Goal: Task Accomplishment & Management: Manage account settings

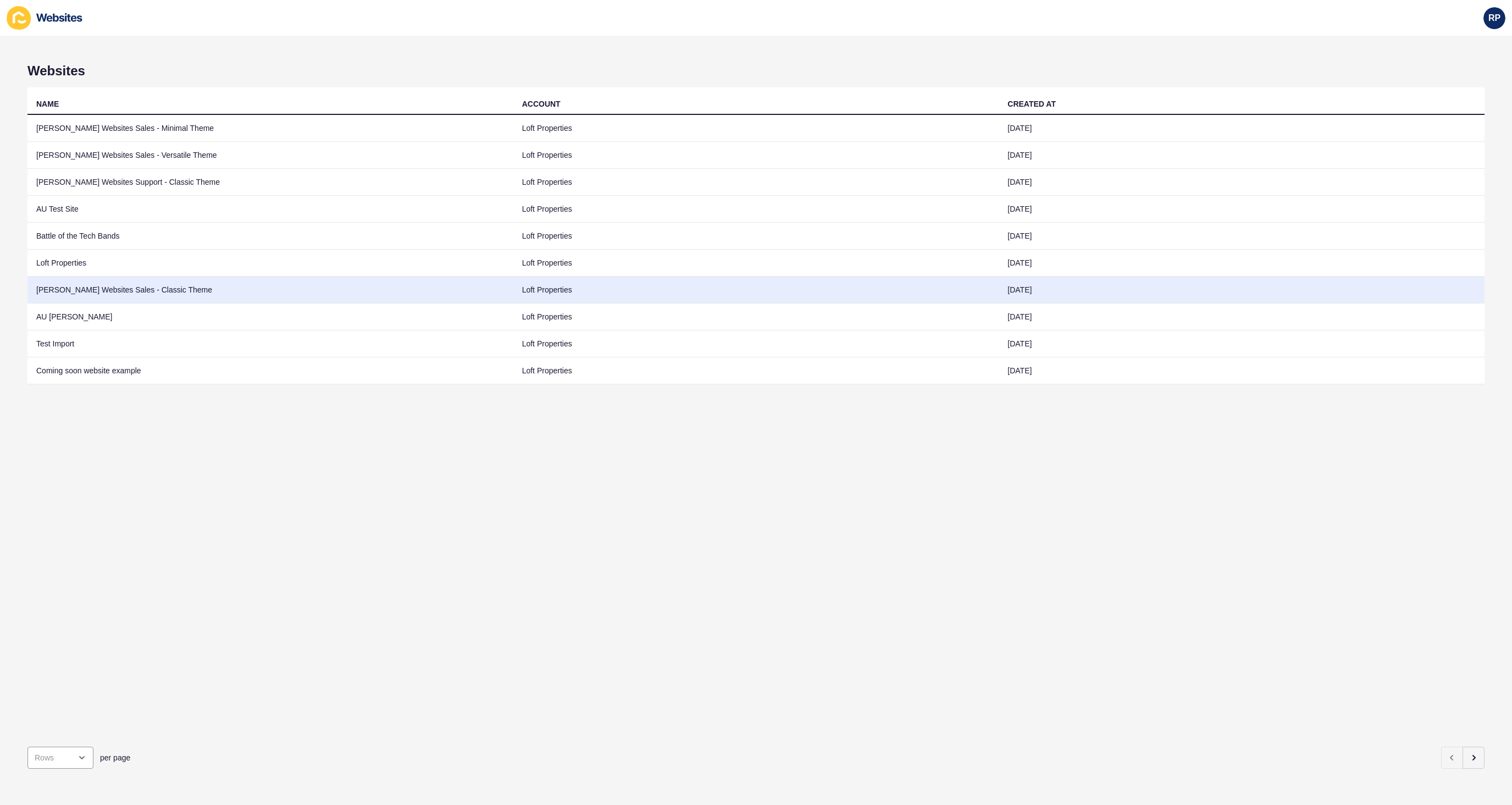
click at [90, 289] on td "[PERSON_NAME] Websites Sales - Classic Theme" at bounding box center [270, 290] width 486 height 27
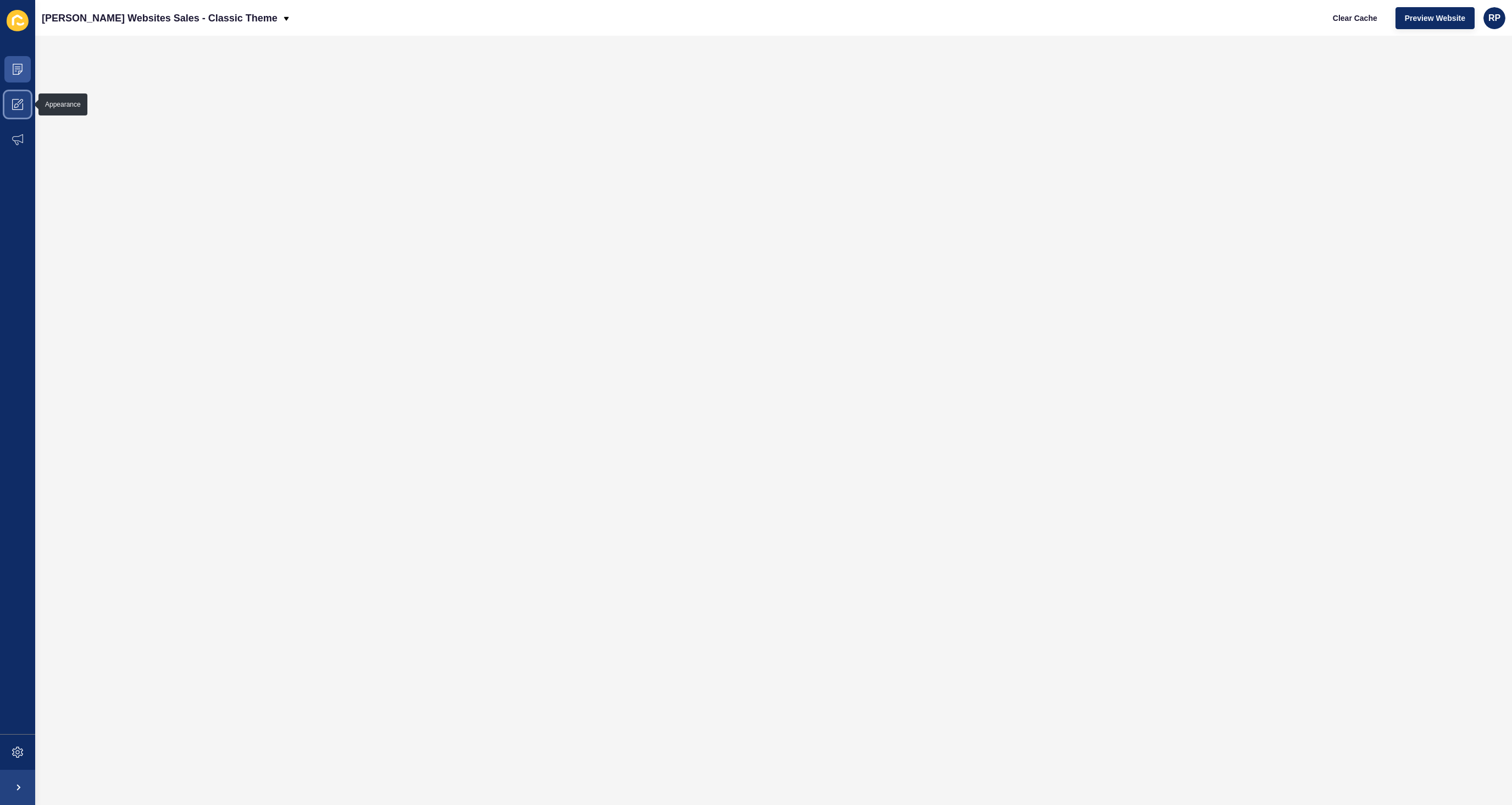
click at [23, 101] on span at bounding box center [17, 104] width 36 height 36
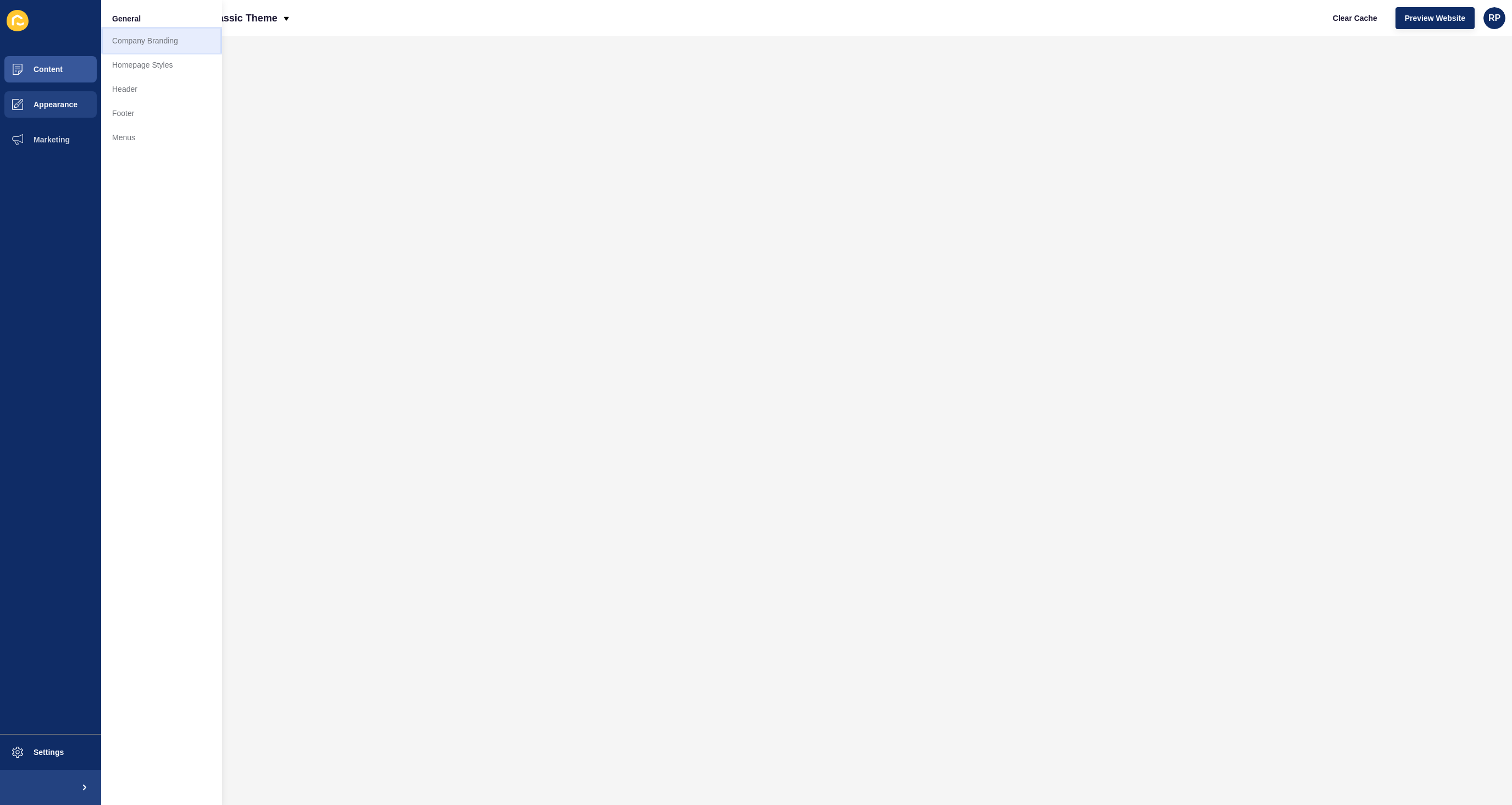
click at [130, 46] on link "Company Branding" at bounding box center [161, 41] width 121 height 24
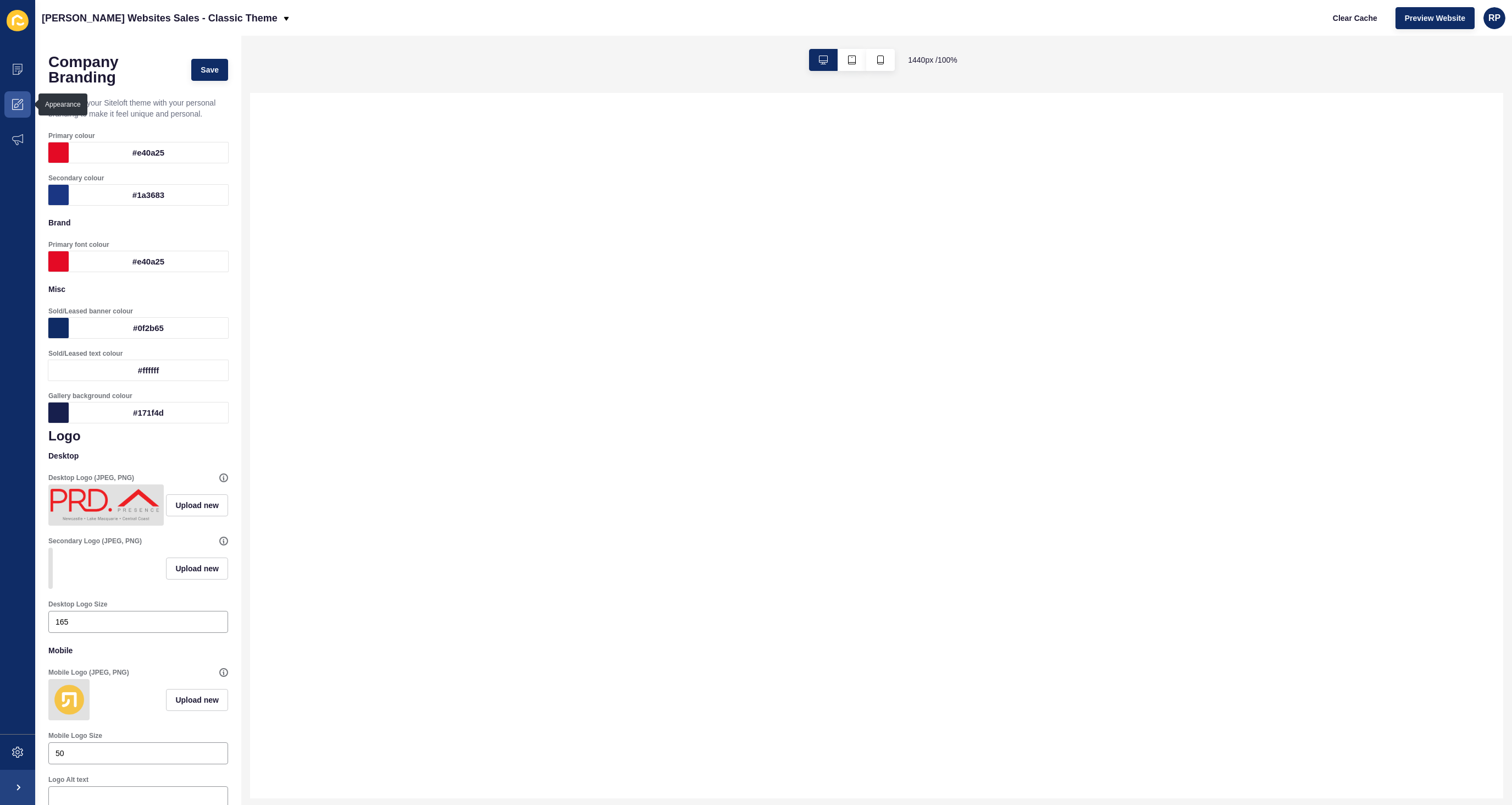
select select
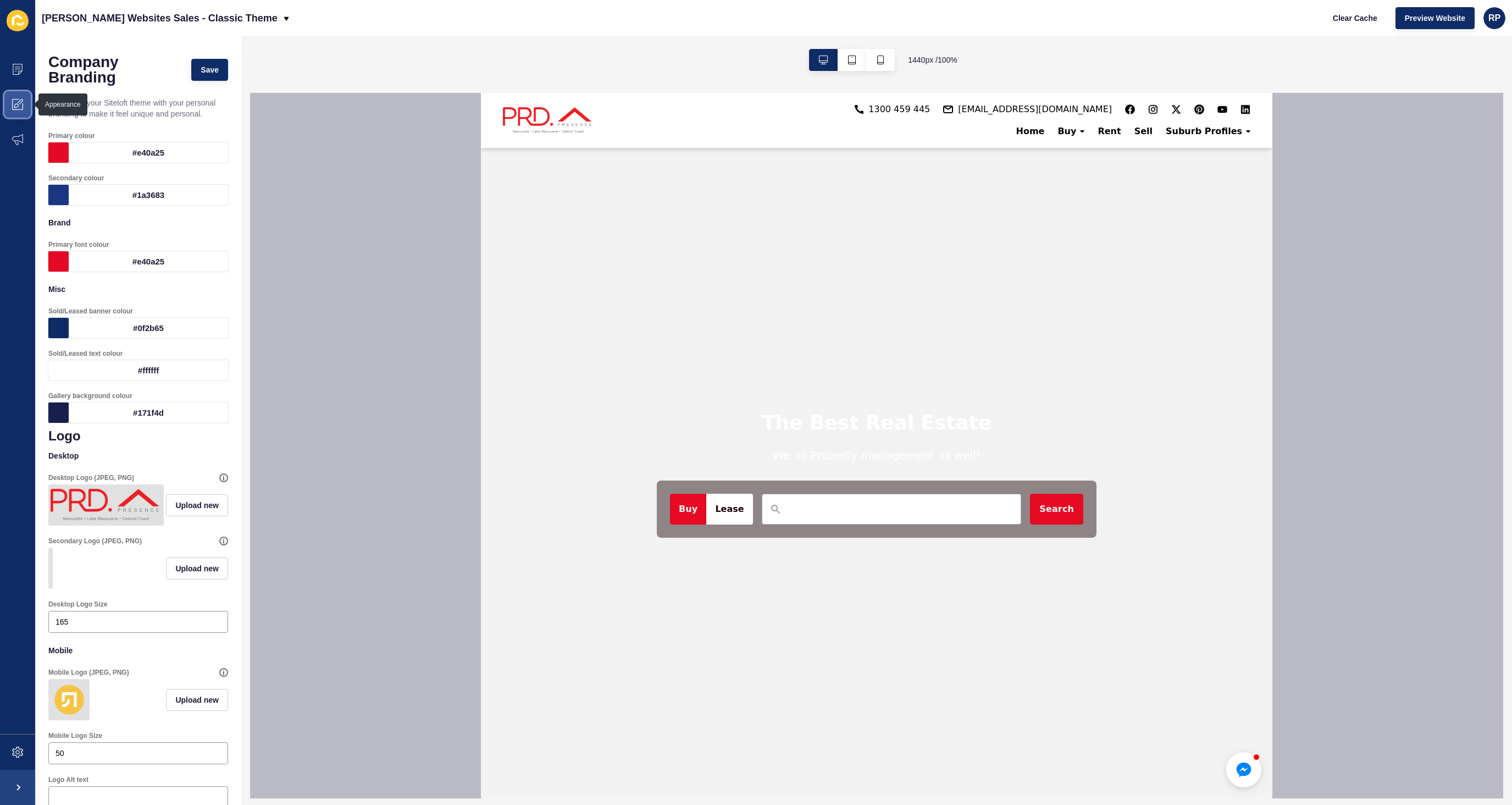
click at [23, 115] on span at bounding box center [17, 104] width 36 height 36
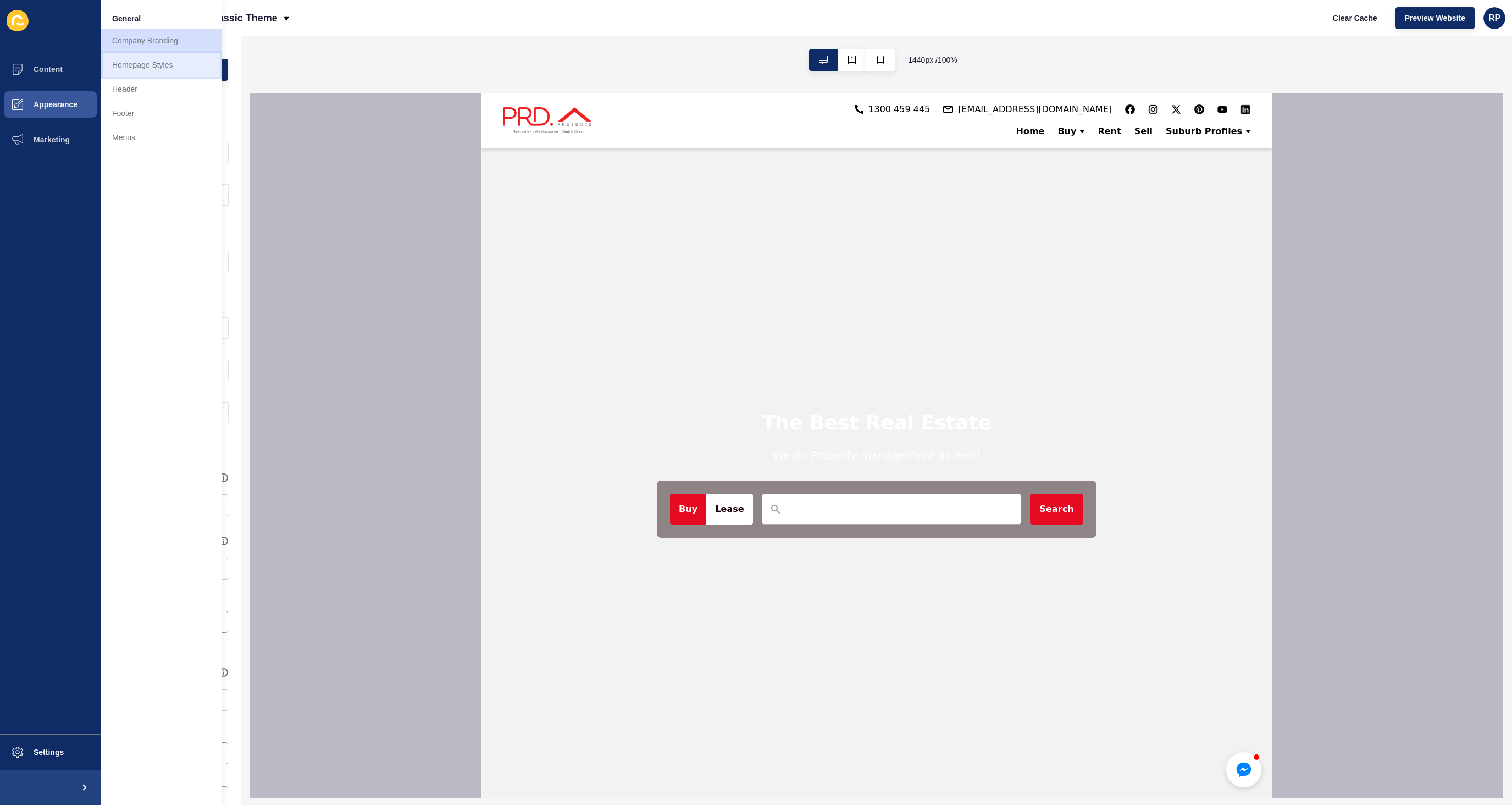
click at [151, 65] on link "Homepage Styles" at bounding box center [161, 65] width 121 height 24
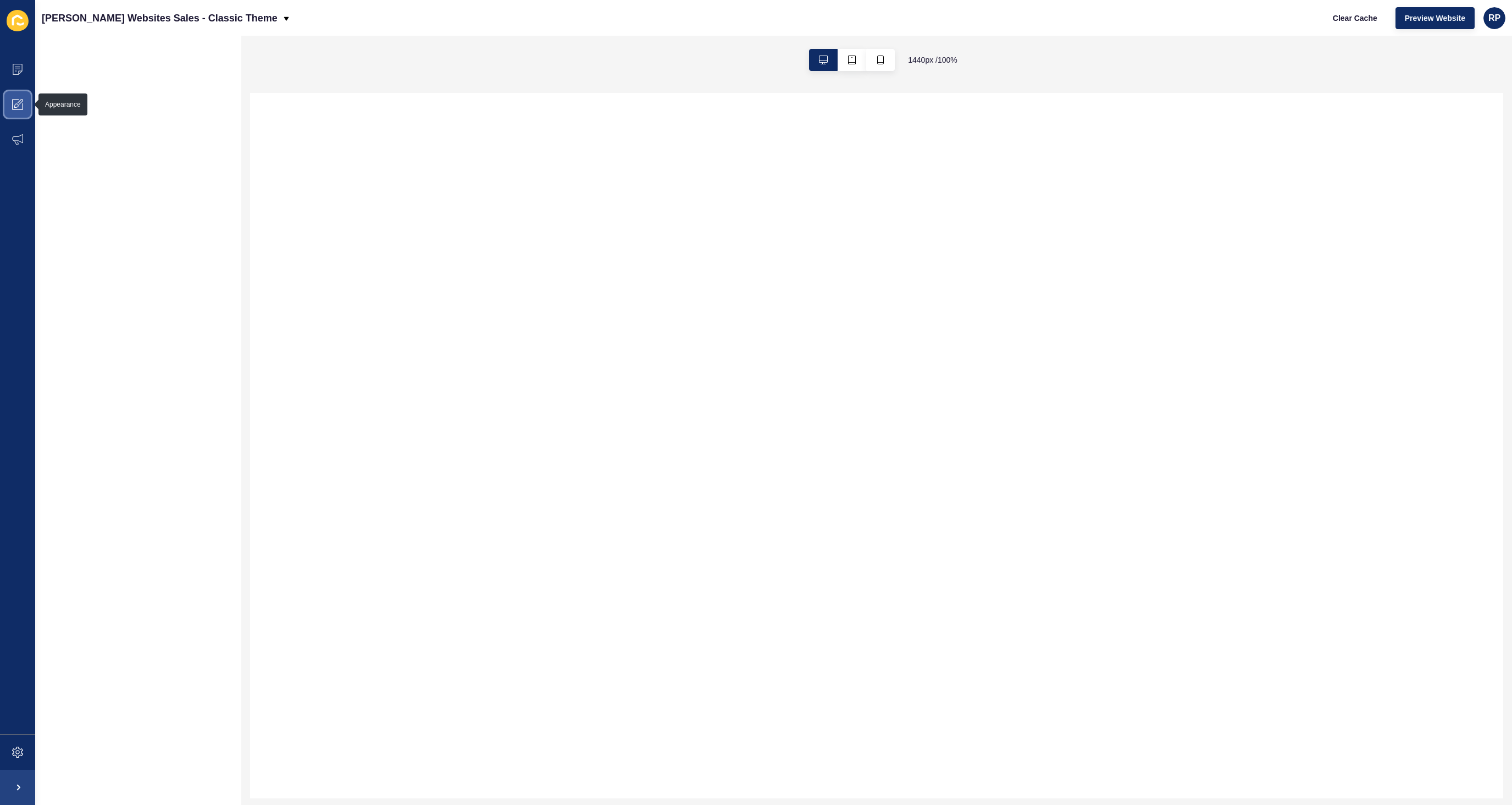
click at [17, 110] on span at bounding box center [17, 104] width 36 height 36
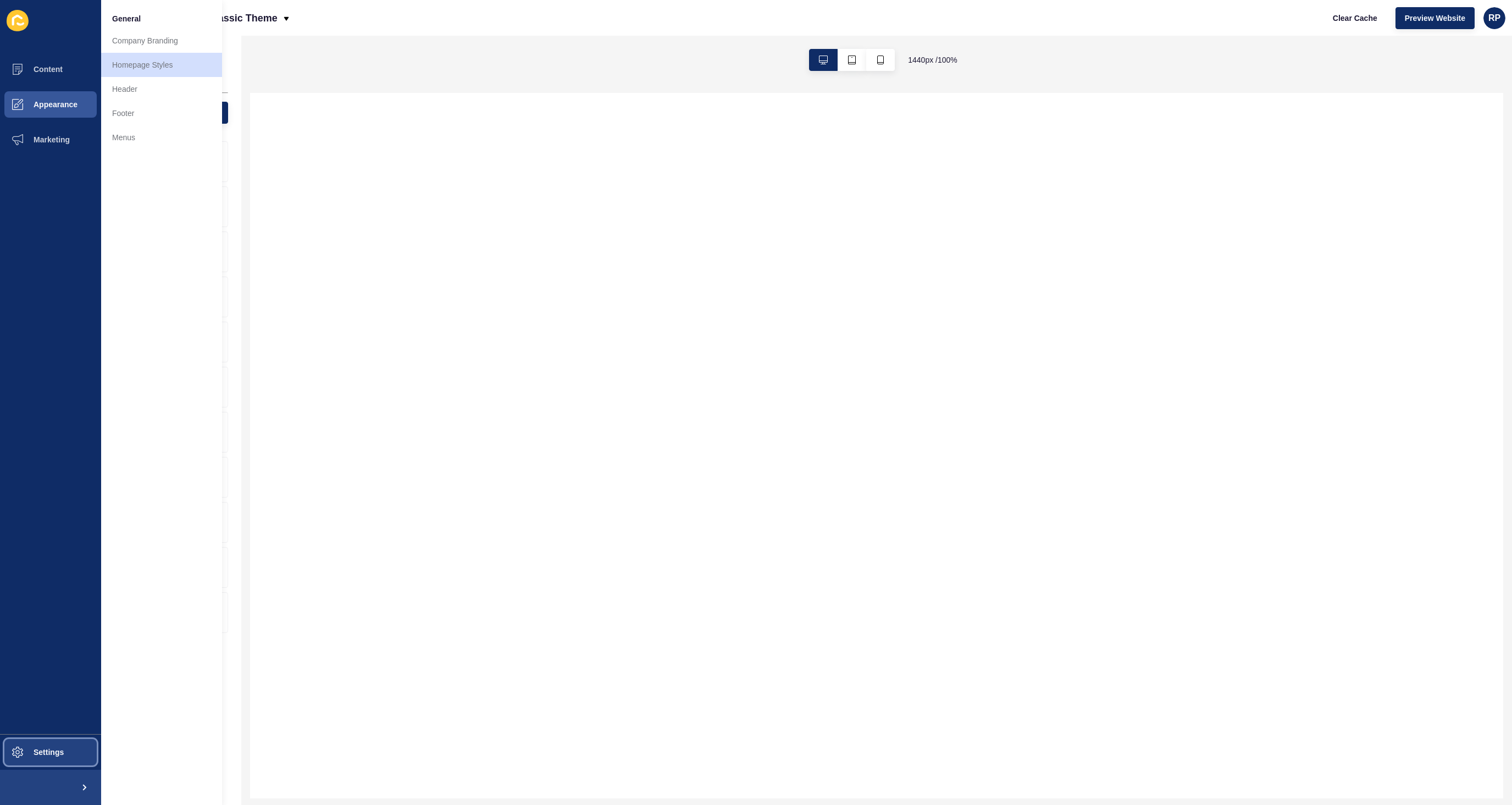
click at [56, 754] on span "Settings" at bounding box center [30, 752] width 65 height 9
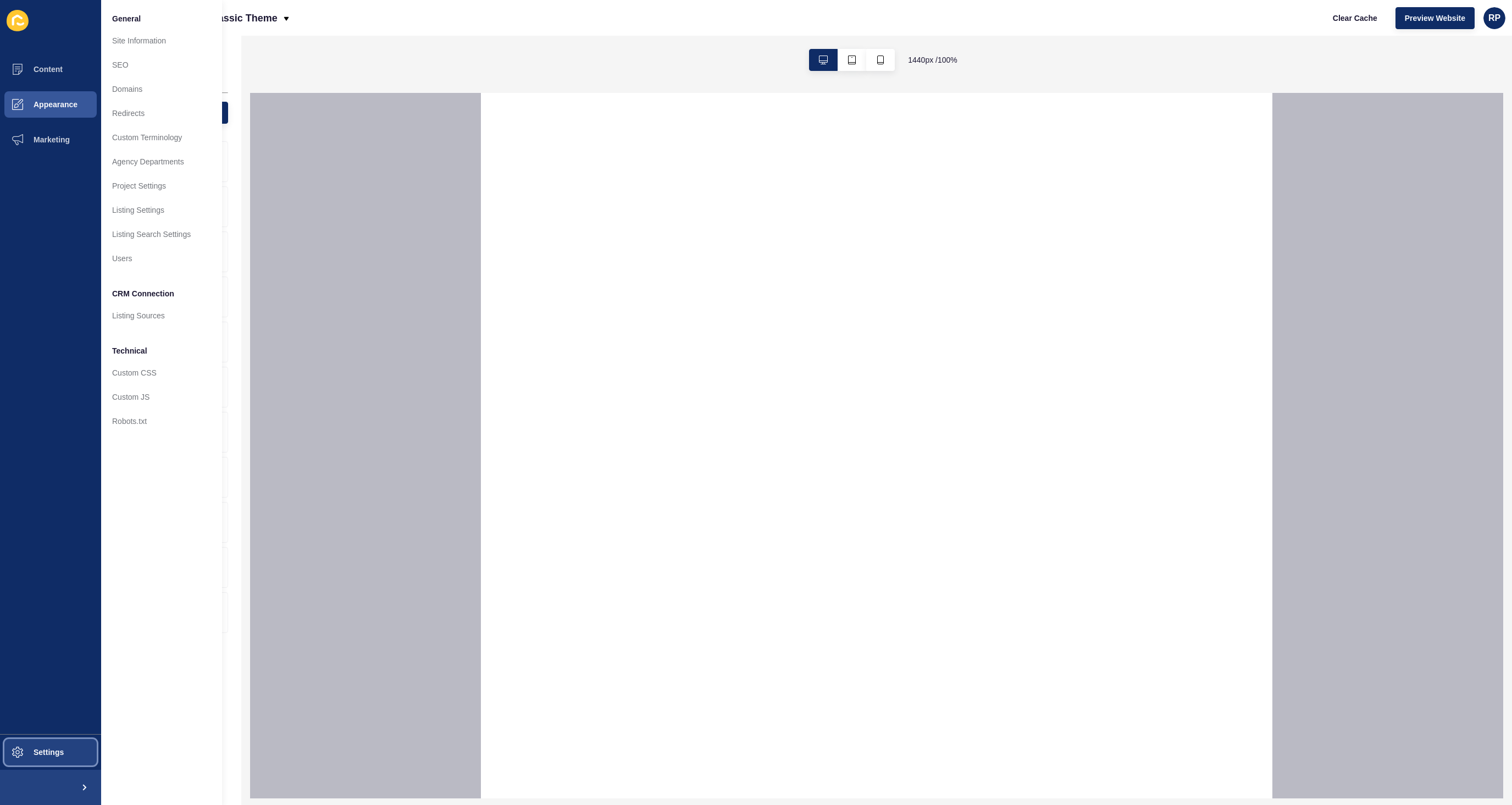
select select
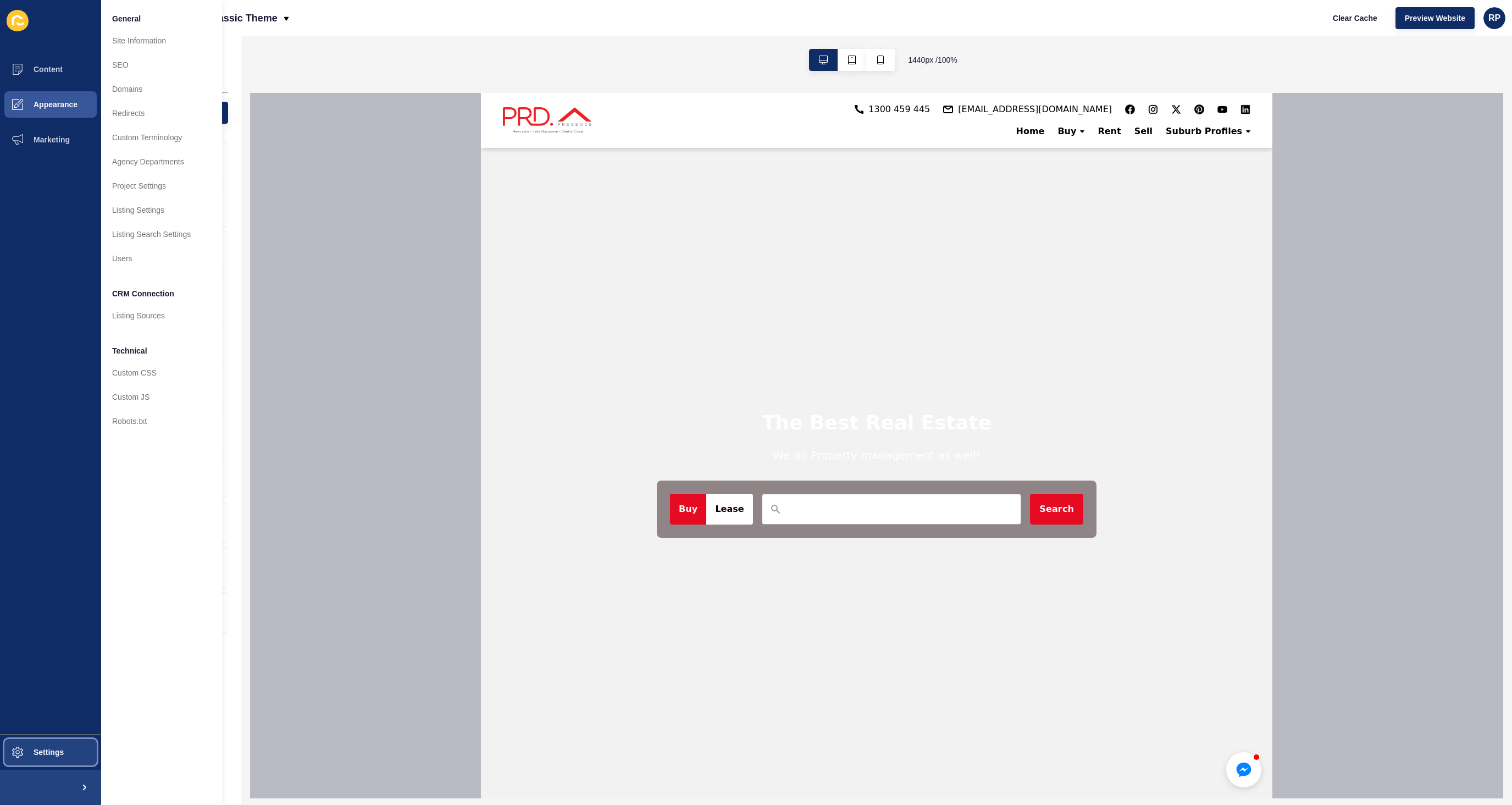
click at [58, 749] on span "Settings" at bounding box center [30, 752] width 65 height 9
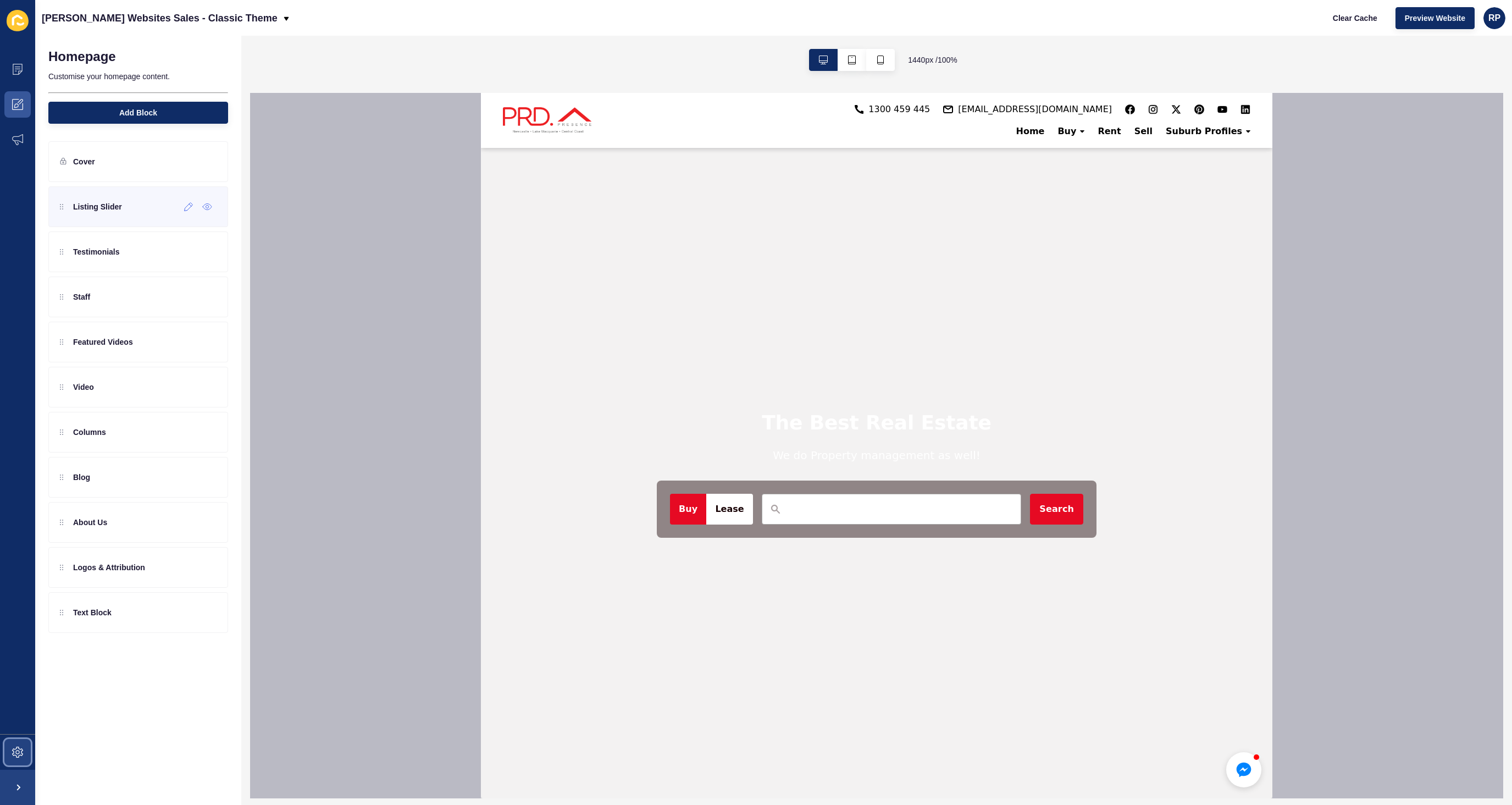
click at [109, 215] on div "Listing Slider" at bounding box center [91, 206] width 62 height 17
click at [190, 209] on icon at bounding box center [188, 206] width 10 height 9
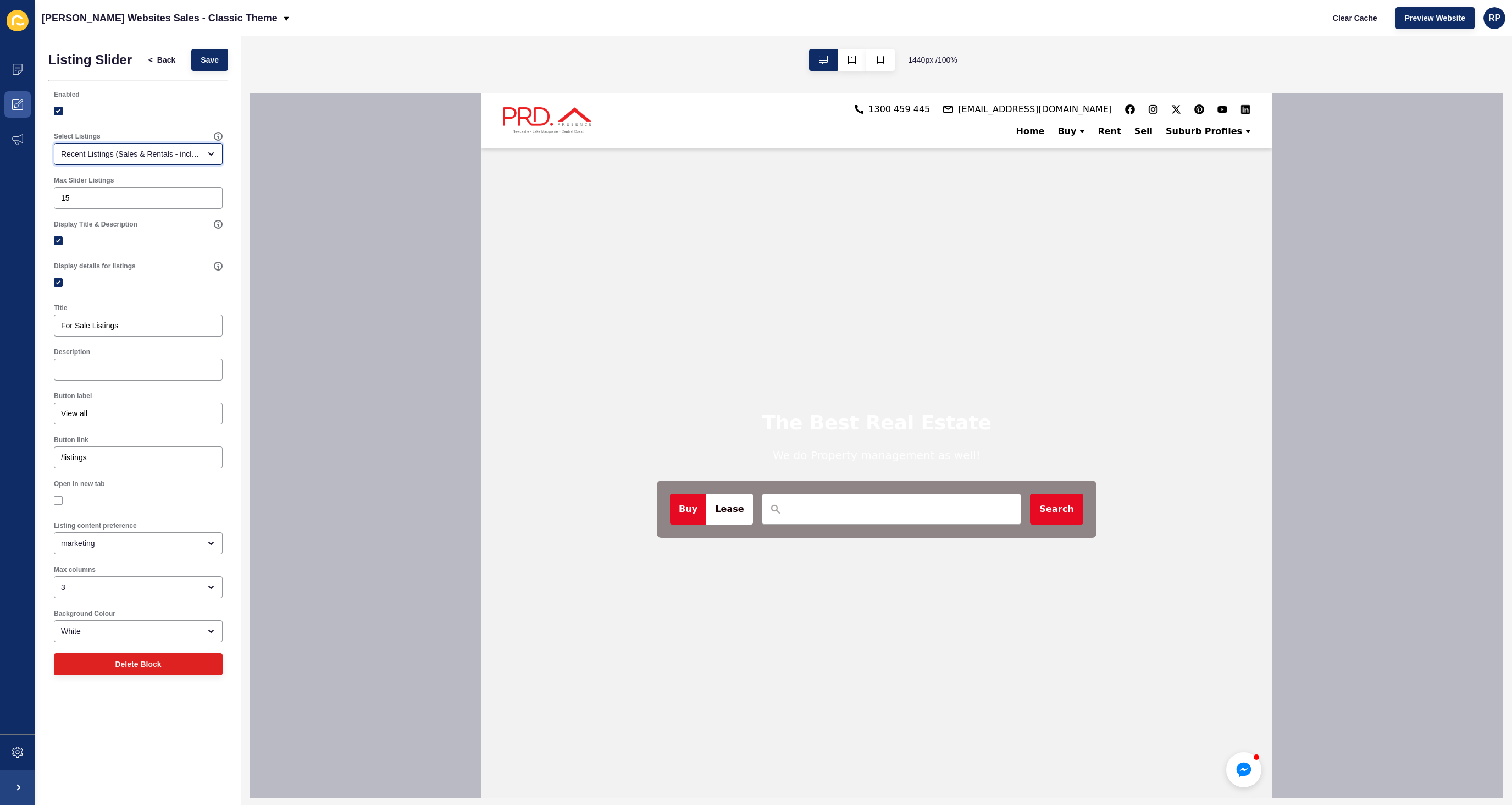
click at [205, 160] on div "Recent Listings (Sales & Rentals - including sold & leased)" at bounding box center [138, 154] width 169 height 22
click at [331, 227] on div at bounding box center [877, 445] width 1254 height 705
click at [165, 56] on span "Back" at bounding box center [166, 60] width 18 height 11
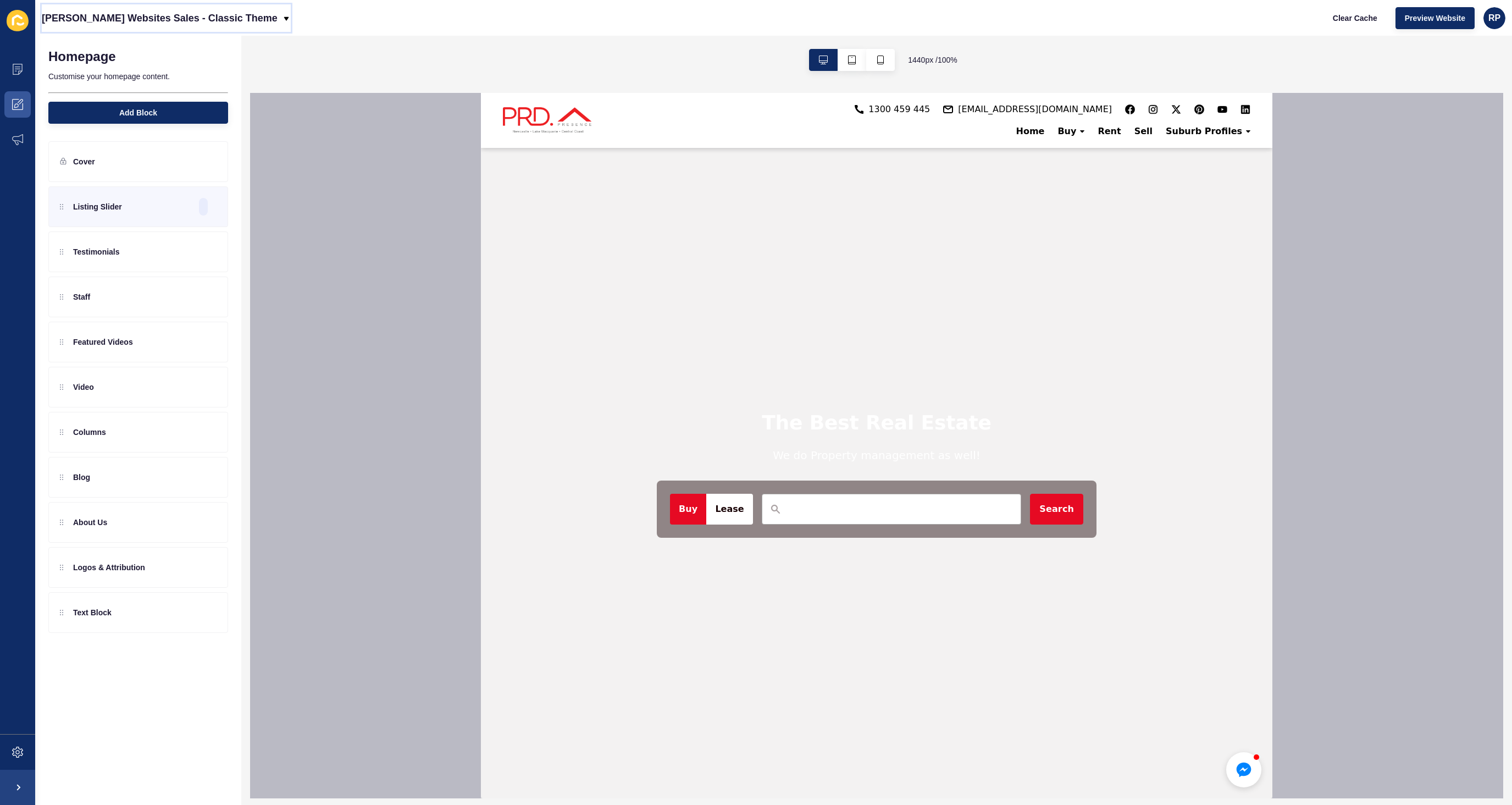
click at [210, 11] on p "[PERSON_NAME] Websites Sales - Classic Theme" at bounding box center [160, 18] width 236 height 28
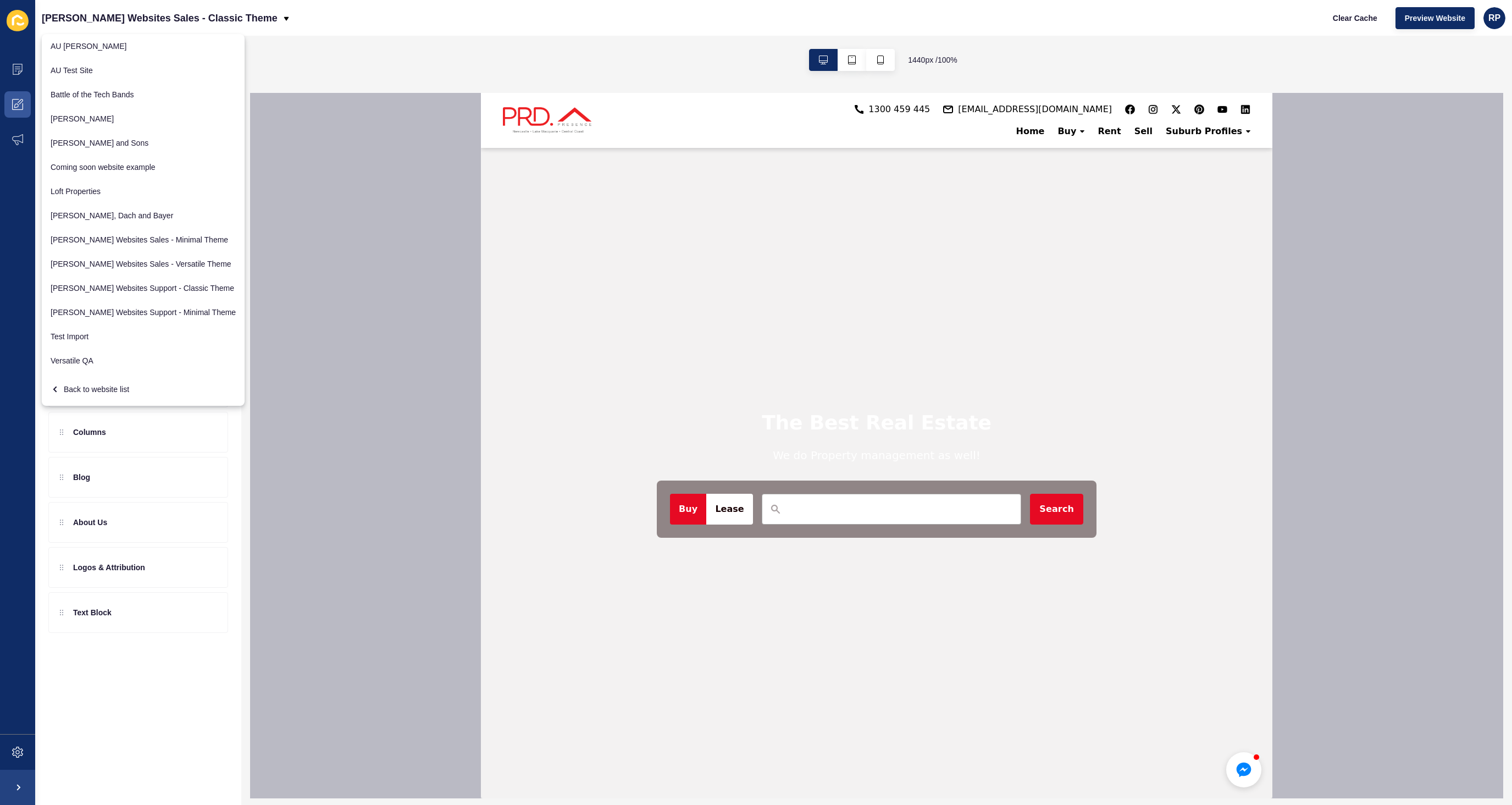
click at [333, 22] on div "[PERSON_NAME] Websites Sales - Classic Theme Clear Cache Preview Website RP" at bounding box center [774, 17] width 1477 height 36
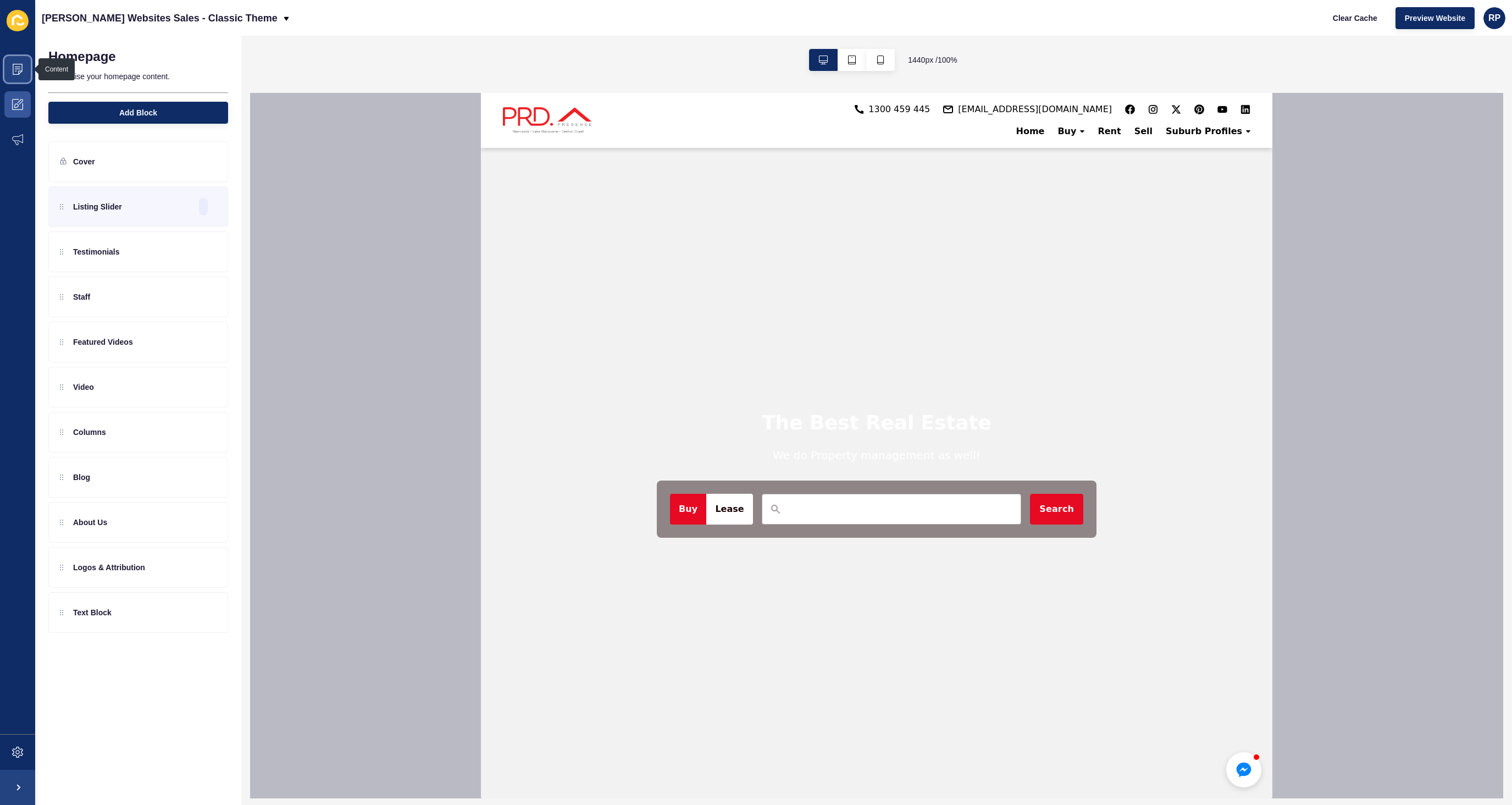
click at [21, 77] on span at bounding box center [17, 69] width 36 height 36
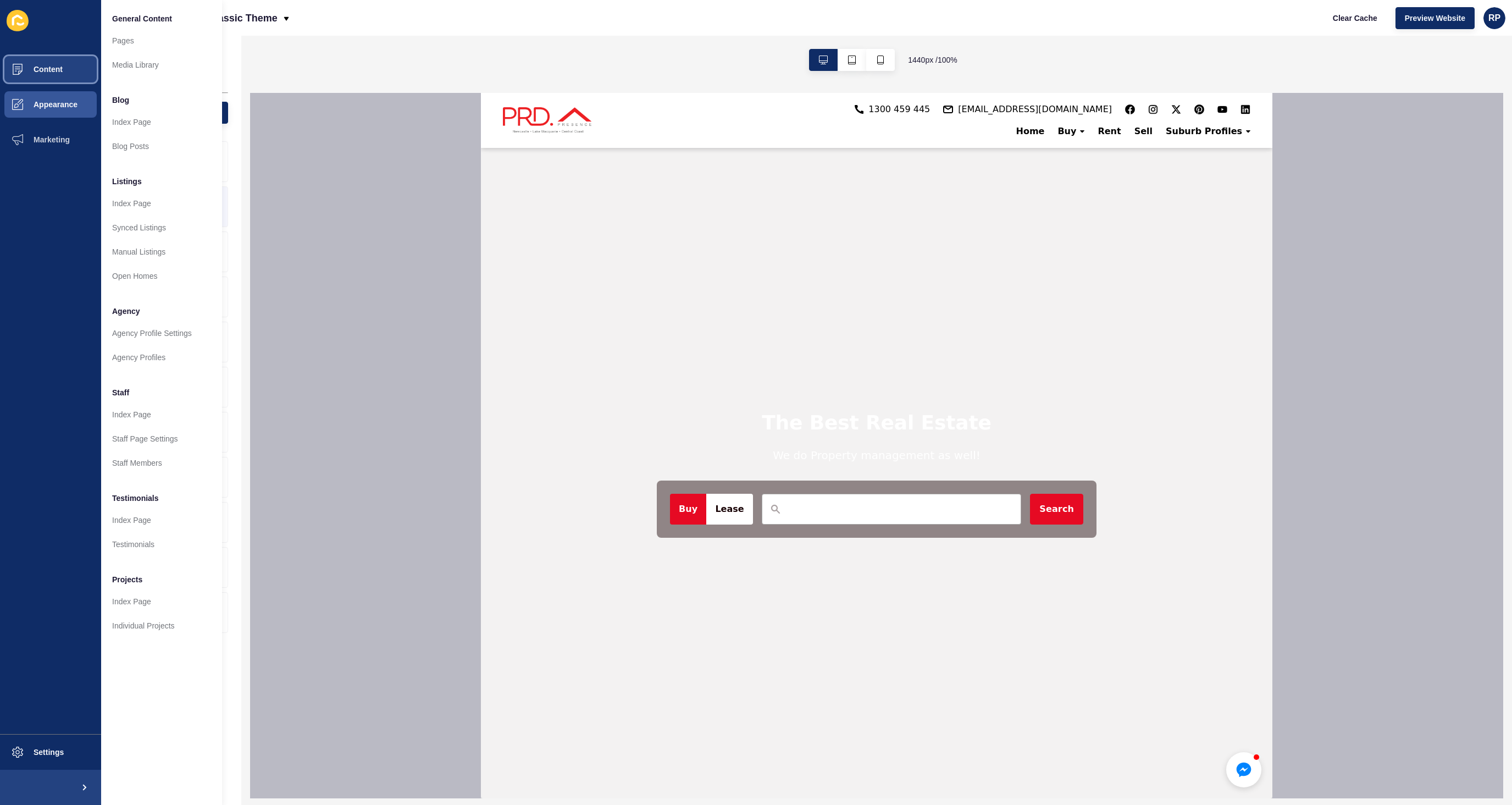
click at [75, 67] on button "Content" at bounding box center [50, 69] width 101 height 36
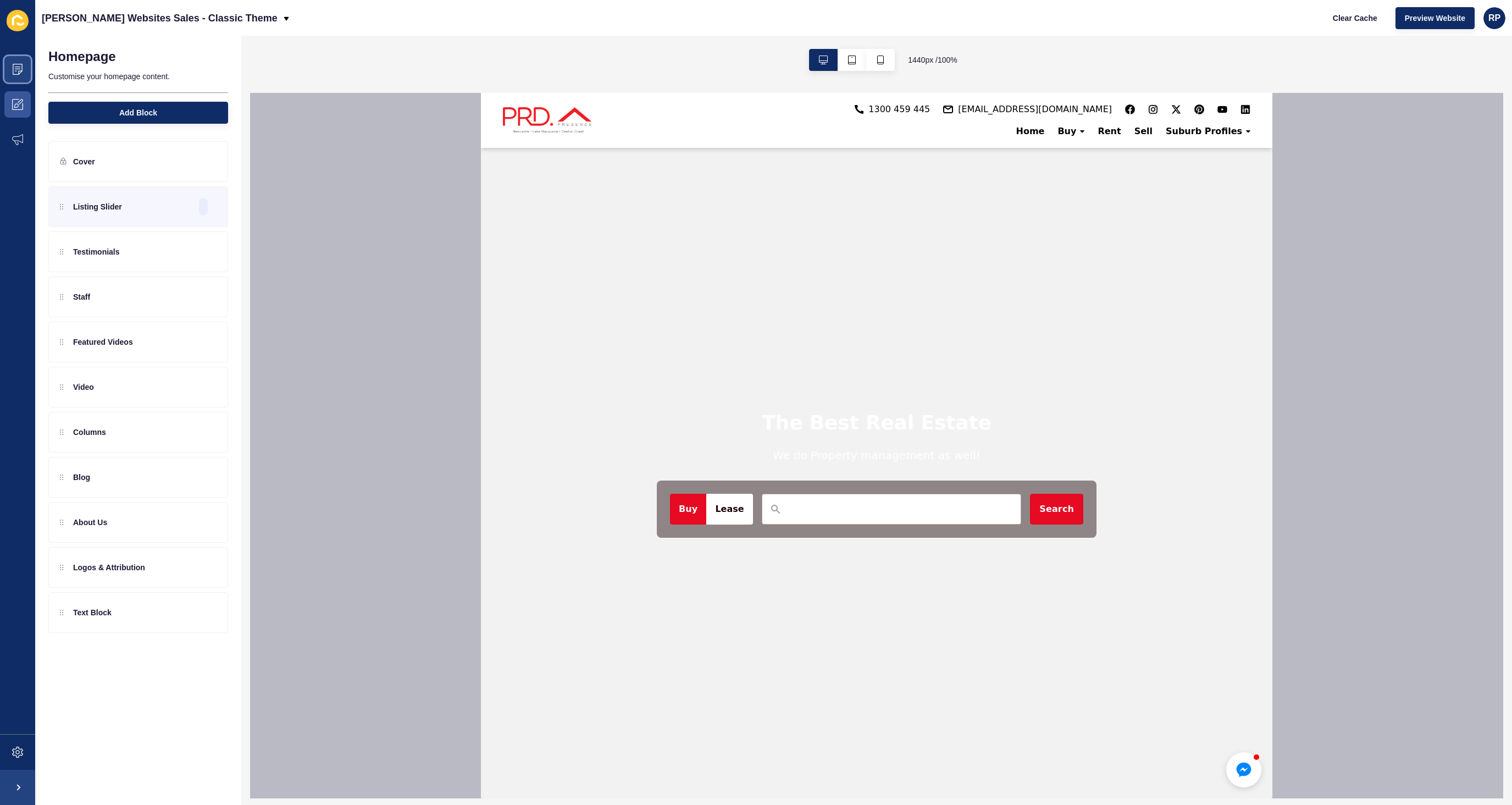
click at [25, 69] on span at bounding box center [17, 69] width 36 height 36
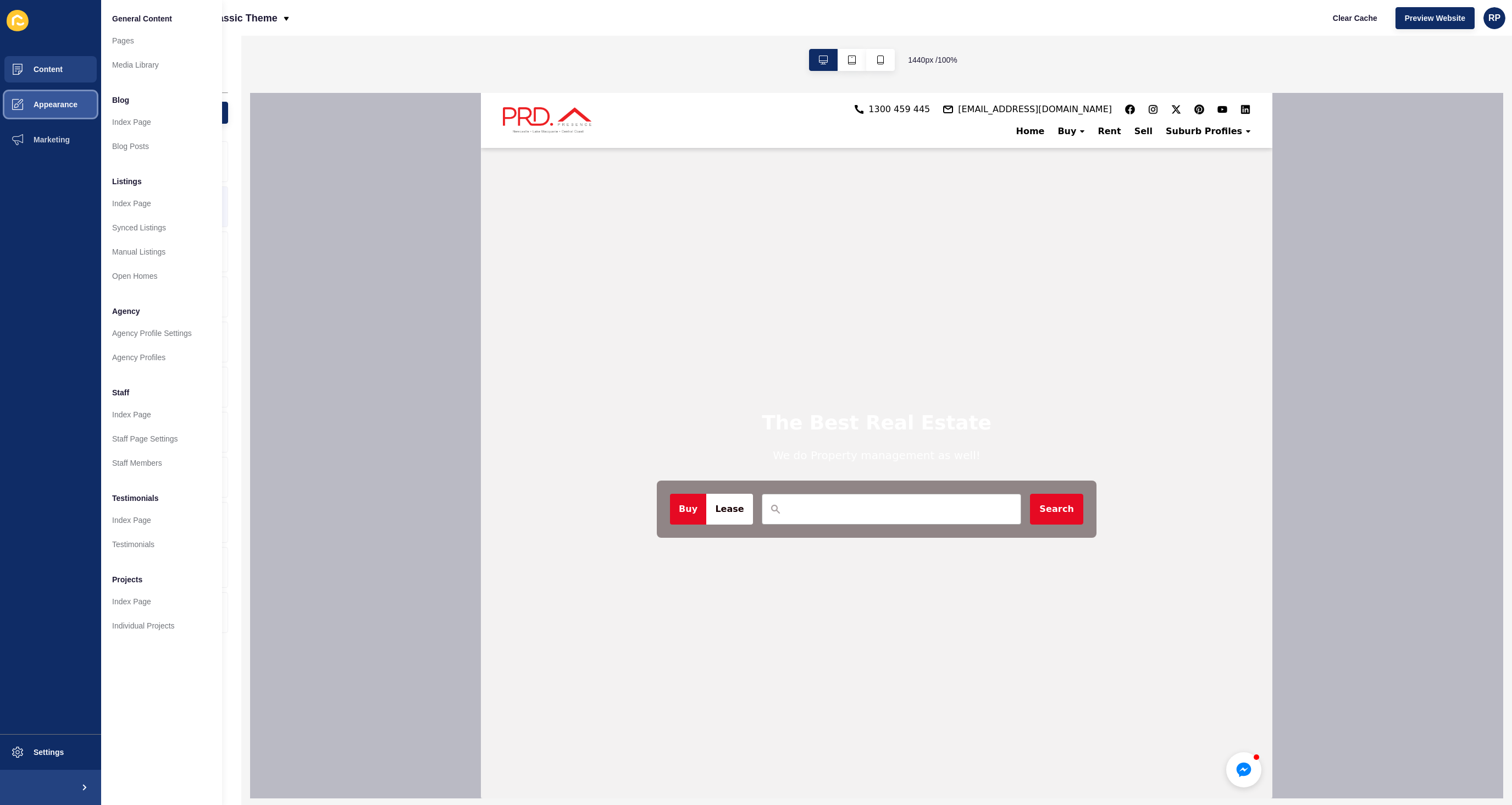
click at [59, 114] on button "Appearance" at bounding box center [50, 104] width 101 height 36
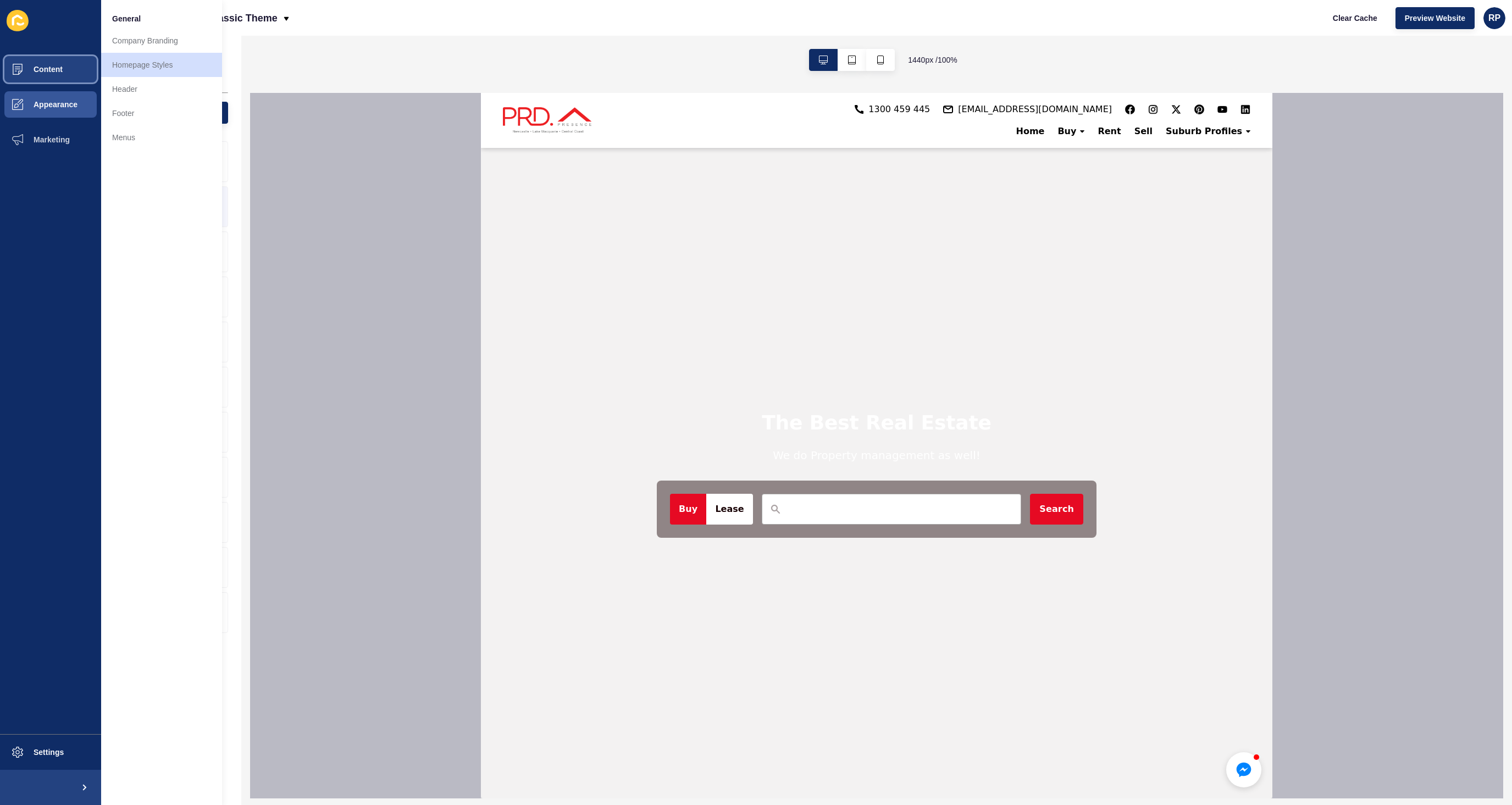
click at [64, 82] on button "Content" at bounding box center [50, 69] width 101 height 36
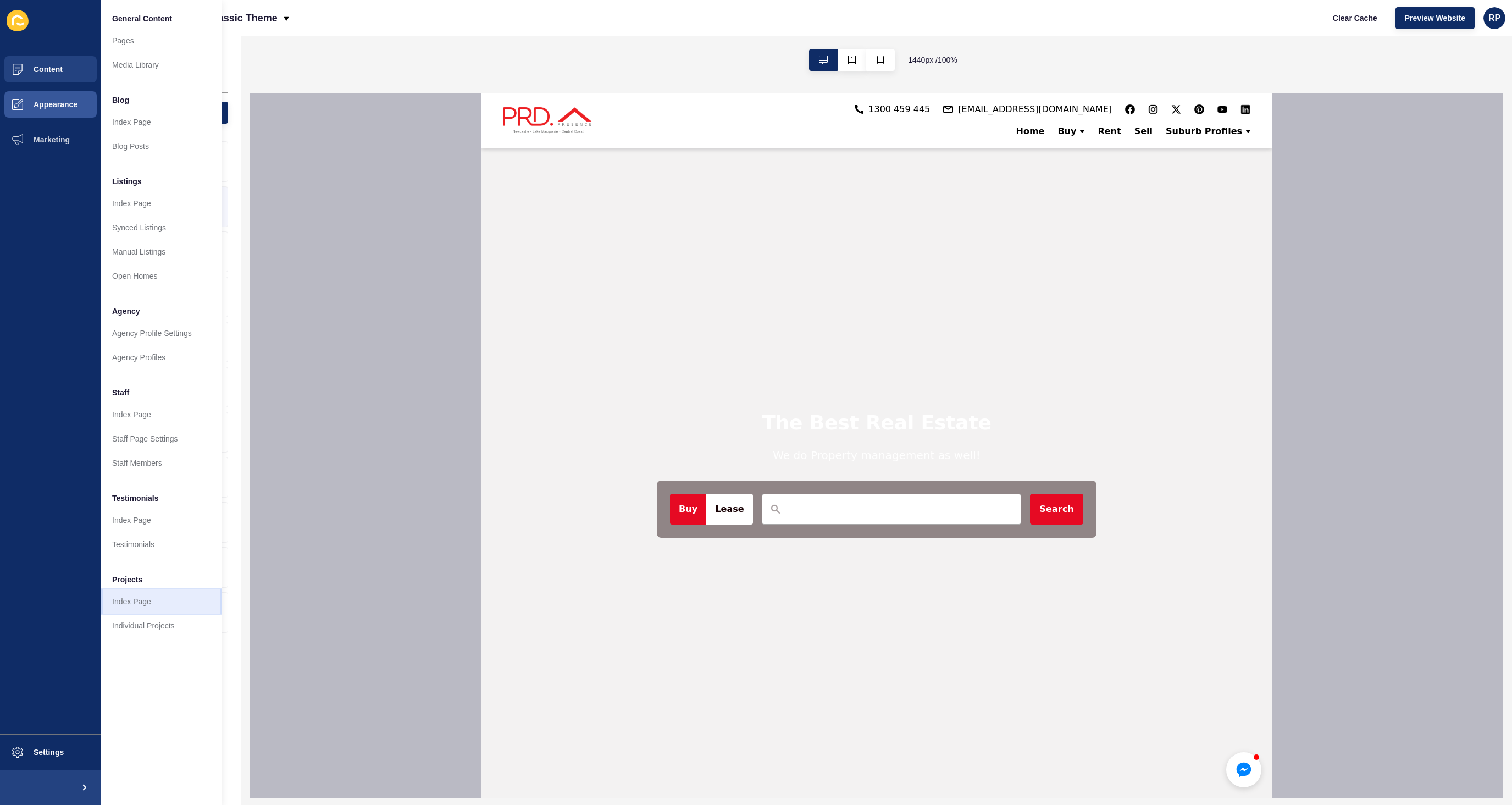
click at [140, 592] on link "Index Page" at bounding box center [161, 602] width 121 height 24
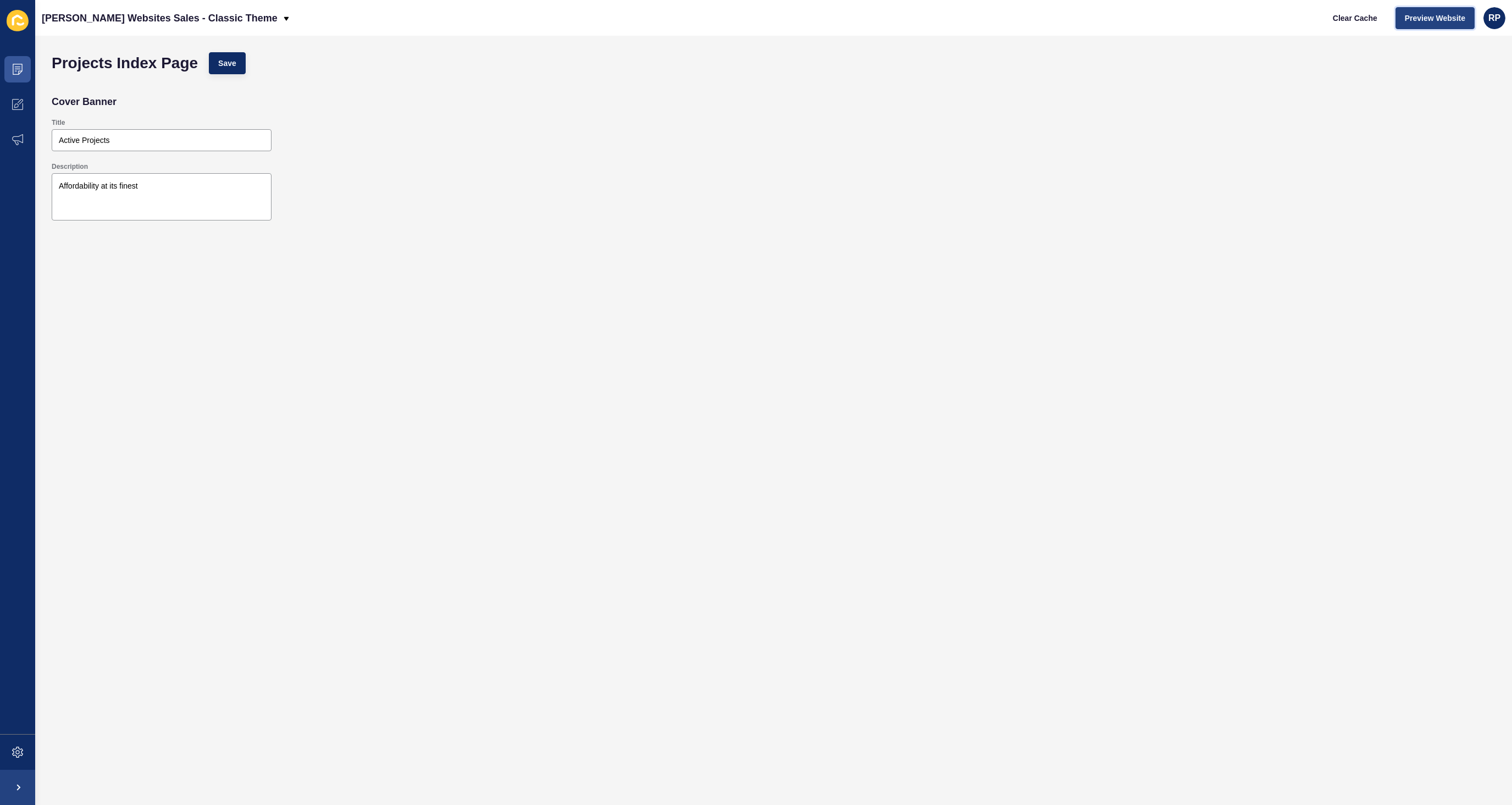
click at [1422, 23] on button "Preview Website" at bounding box center [1435, 17] width 79 height 22
